Goal: Information Seeking & Learning: Learn about a topic

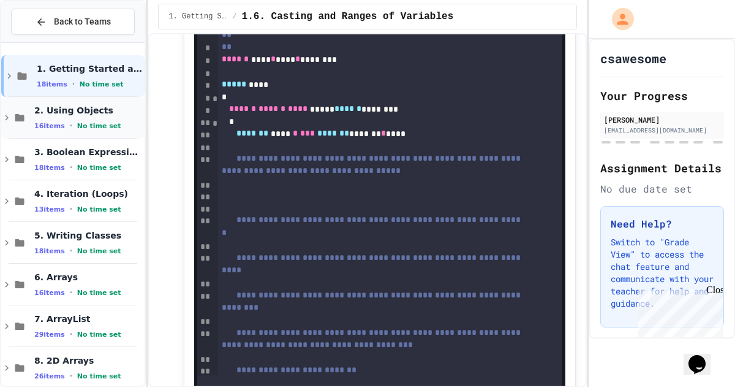
click at [82, 120] on div "2. Using Objects 16 items • No time set" at bounding box center [88, 118] width 108 height 26
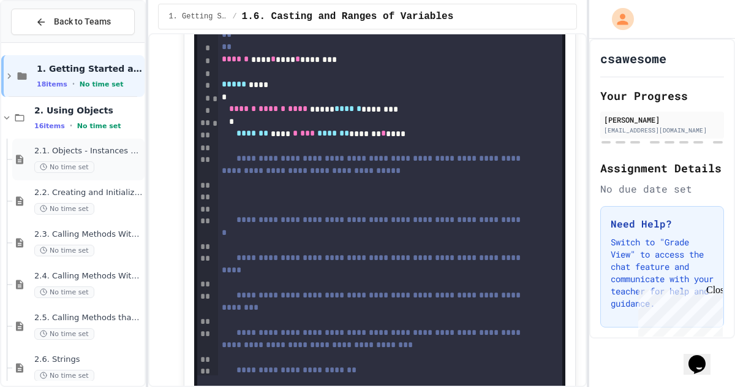
click at [99, 158] on div "2.1. Objects - Instances of Classes No time set" at bounding box center [88, 159] width 108 height 27
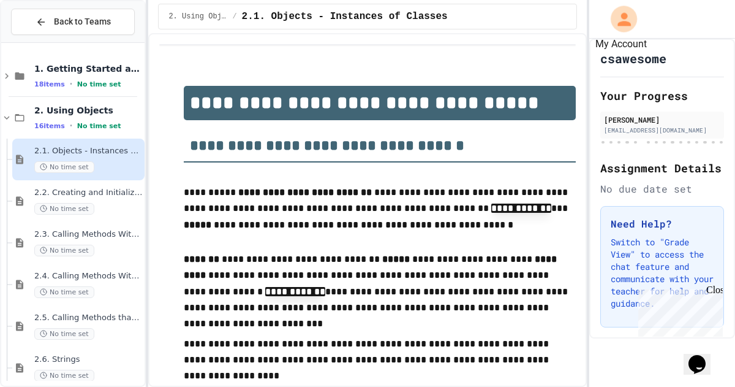
click at [629, 20] on icon "My Account" at bounding box center [624, 19] width 20 height 20
click at [545, 386] on div at bounding box center [367, 387] width 735 height 0
click at [76, 28] on span "Back to Teams" at bounding box center [82, 21] width 57 height 13
